Goal: Task Accomplishment & Management: Use online tool/utility

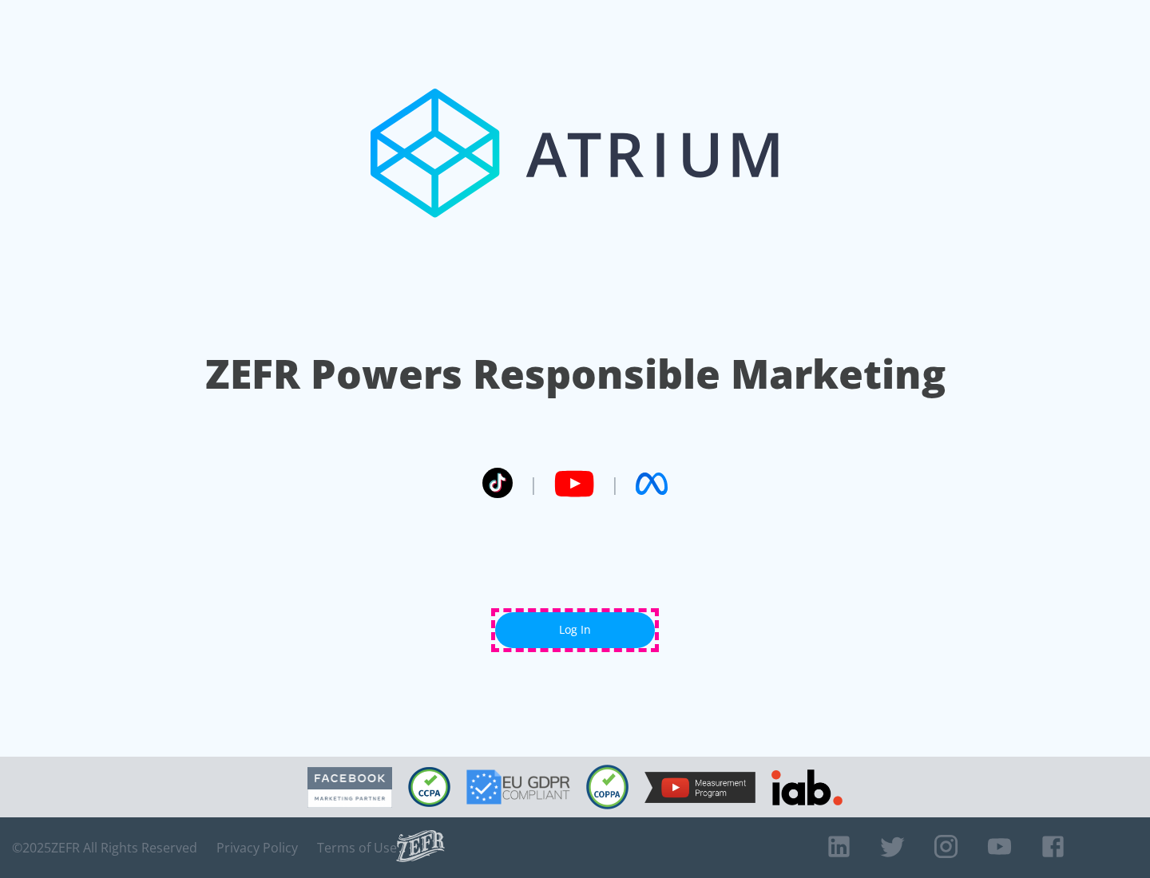
click at [575, 630] on link "Log In" at bounding box center [575, 630] width 160 height 36
